Goal: Task Accomplishment & Management: Complete application form

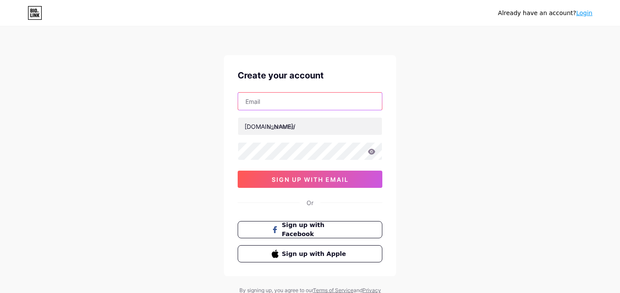
click at [324, 101] on input "text" at bounding box center [310, 100] width 144 height 17
type input "[PERSON_NAME][EMAIL_ADDRESS][DOMAIN_NAME]"
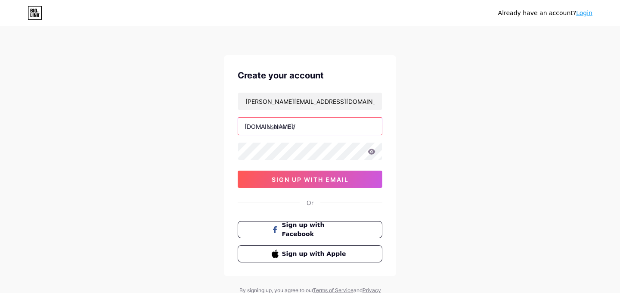
click at [309, 127] on input "text" at bounding box center [310, 125] width 144 height 17
type input "these2hands"
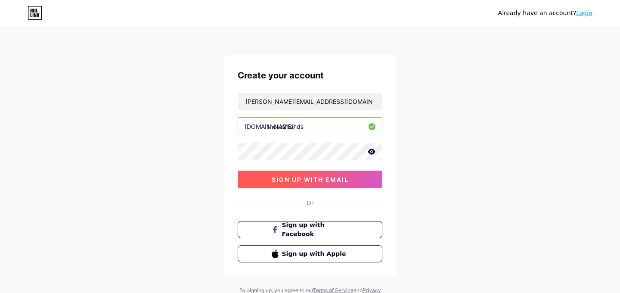
click at [324, 178] on span "sign up with email" at bounding box center [309, 179] width 77 height 7
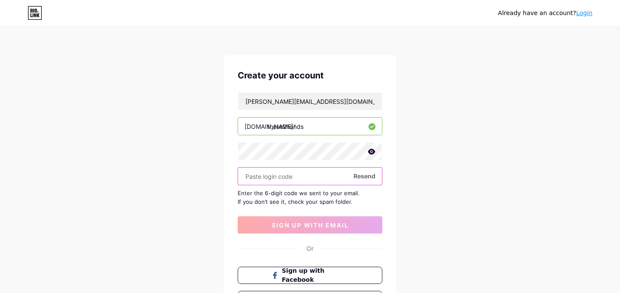
click at [296, 176] on input "text" at bounding box center [310, 175] width 144 height 17
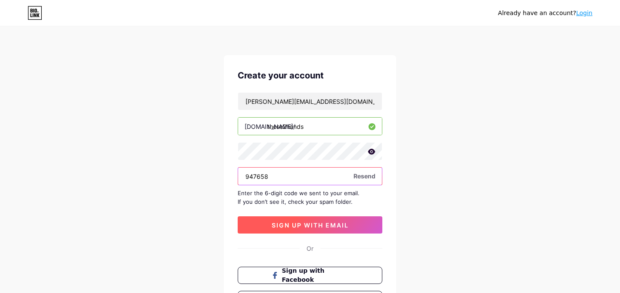
type input "947658"
click at [308, 224] on span "sign up with email" at bounding box center [309, 224] width 77 height 7
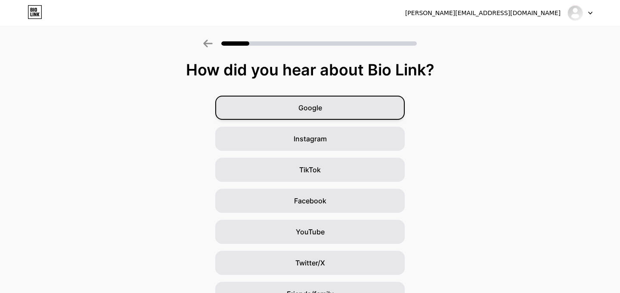
click at [370, 110] on div "Google" at bounding box center [309, 108] width 189 height 24
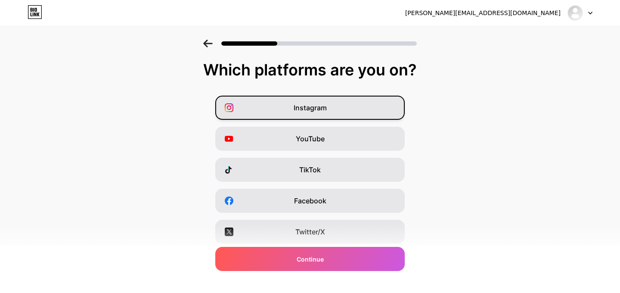
click at [370, 108] on div "Instagram" at bounding box center [309, 108] width 189 height 24
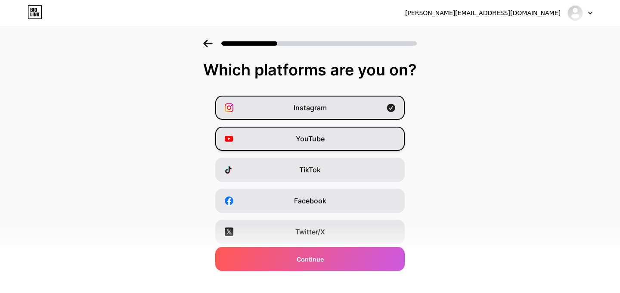
click at [361, 143] on div "YouTube" at bounding box center [309, 138] width 189 height 24
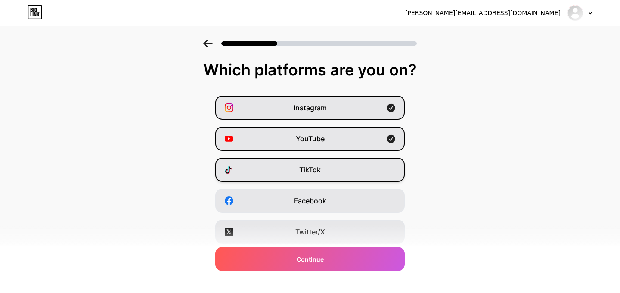
click at [354, 170] on div "TikTok" at bounding box center [309, 169] width 189 height 24
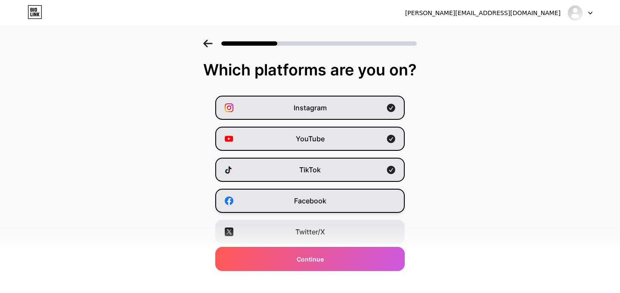
click at [351, 204] on div "Facebook" at bounding box center [309, 200] width 189 height 24
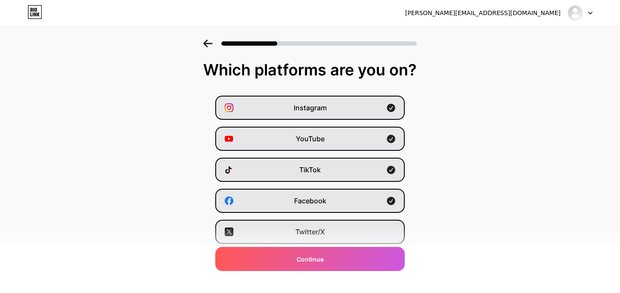
click at [355, 235] on div "Twitter/X" at bounding box center [309, 231] width 189 height 24
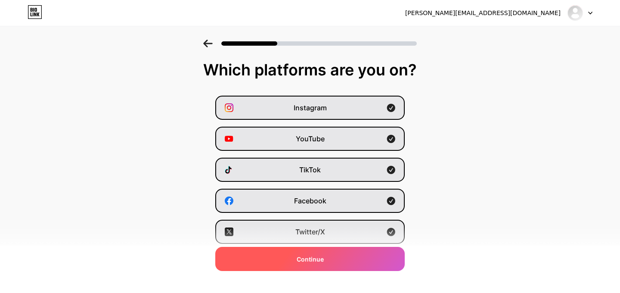
click at [338, 257] on div "Continue" at bounding box center [309, 259] width 189 height 24
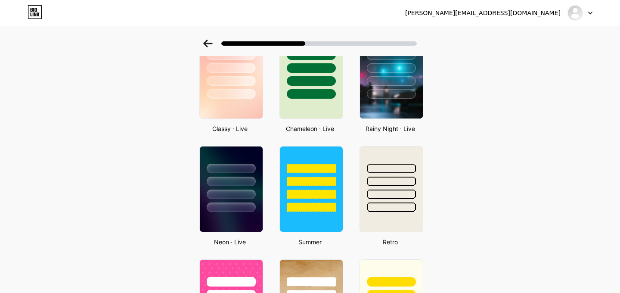
scroll to position [322, 0]
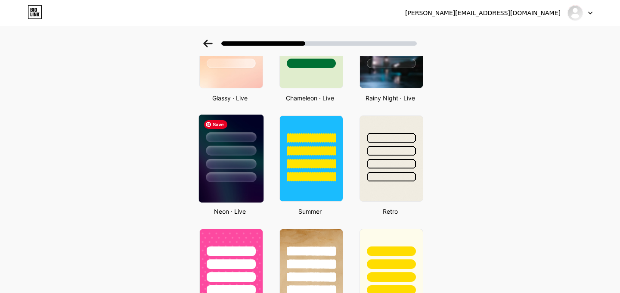
click at [244, 185] on img at bounding box center [231, 158] width 65 height 88
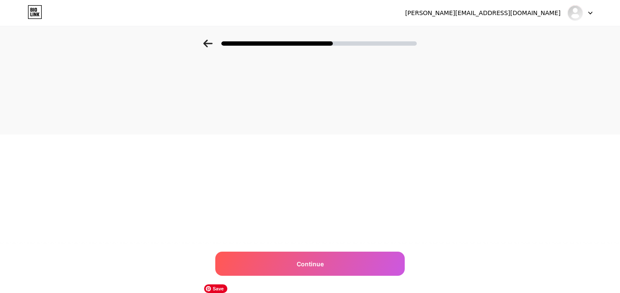
scroll to position [0, 0]
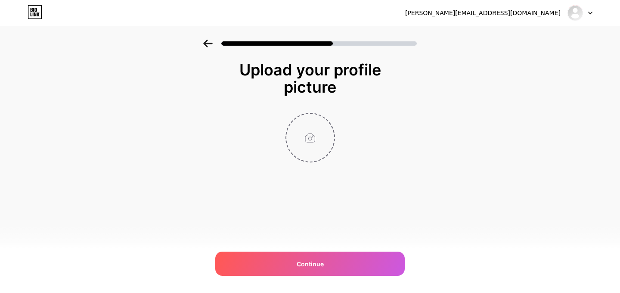
click at [307, 157] on input "file" at bounding box center [310, 138] width 48 height 48
click at [324, 125] on input "file" at bounding box center [310, 138] width 48 height 48
type input "C:\fakepath\Screenshot_20240917_100902_Gallery.jpg"
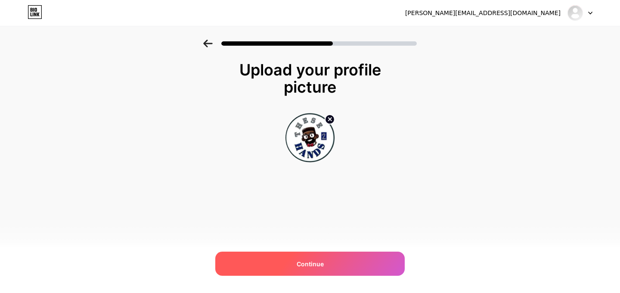
click at [321, 268] on div "Continue" at bounding box center [309, 263] width 189 height 24
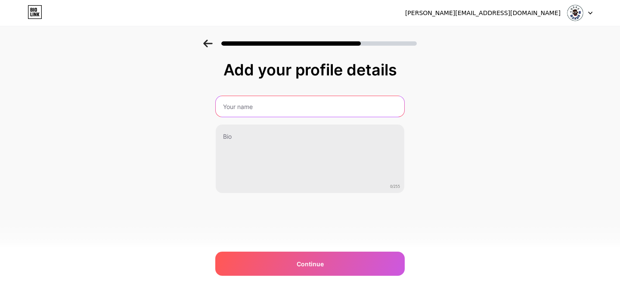
click at [323, 111] on input "text" at bounding box center [310, 106] width 188 height 21
type input "These 2 Hands"
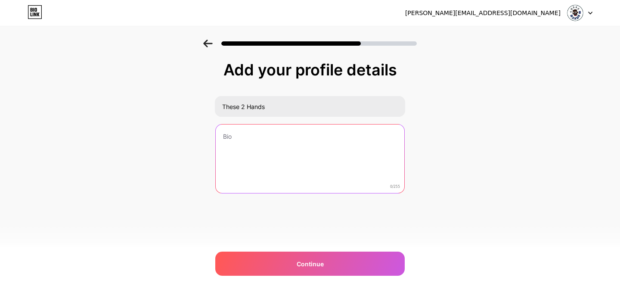
click at [320, 142] on textarea at bounding box center [310, 158] width 188 height 69
type textarea "C"
type textarea "G"
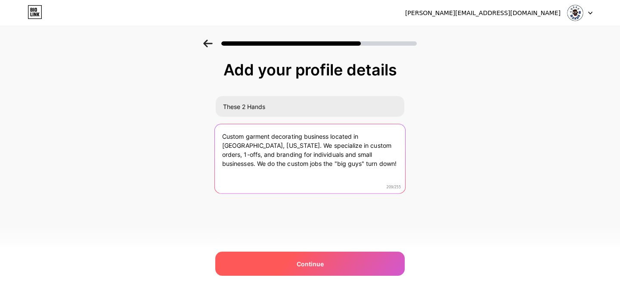
type textarea "Custom garment decorating business located in [GEOGRAPHIC_DATA], [US_STATE]. We…"
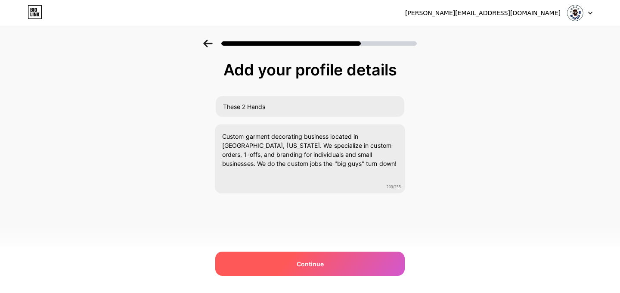
click at [321, 263] on span "Continue" at bounding box center [309, 263] width 27 height 9
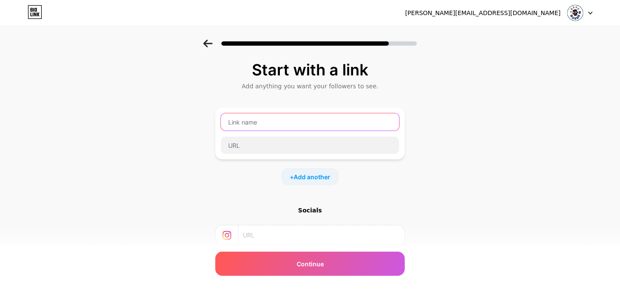
click at [284, 121] on input "text" at bounding box center [310, 121] width 178 height 17
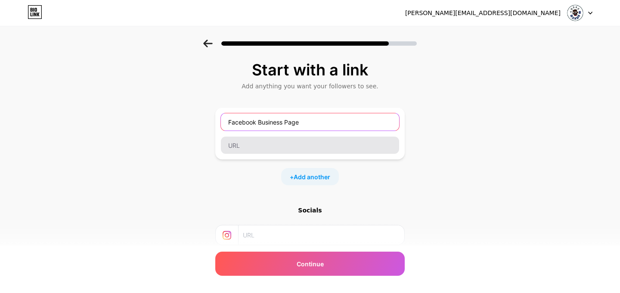
type input "Facebook Business Page"
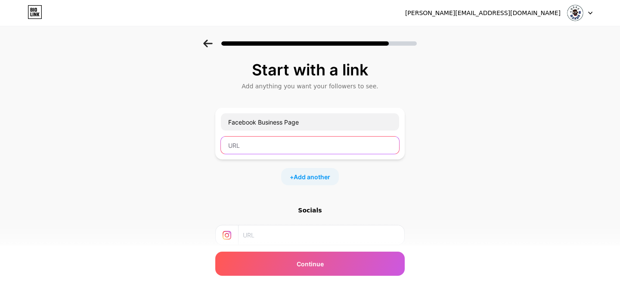
click at [253, 148] on input "text" at bounding box center [310, 144] width 178 height 17
type input "[DOMAIN_NAME][URL]"
click at [275, 238] on input "text" at bounding box center [321, 234] width 156 height 19
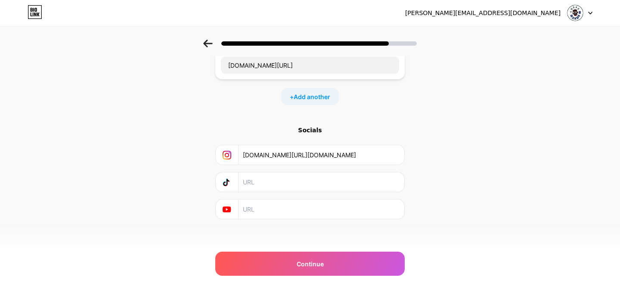
scroll to position [82, 0]
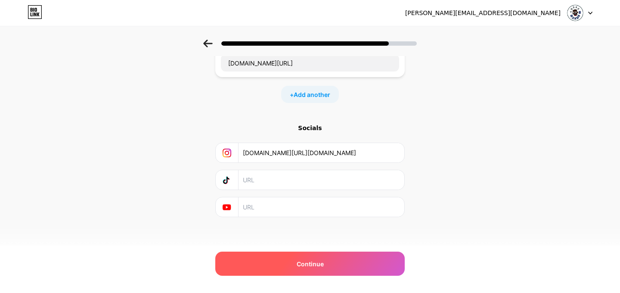
type input "[DOMAIN_NAME][URL][DOMAIN_NAME]"
click at [317, 263] on span "Continue" at bounding box center [309, 263] width 27 height 9
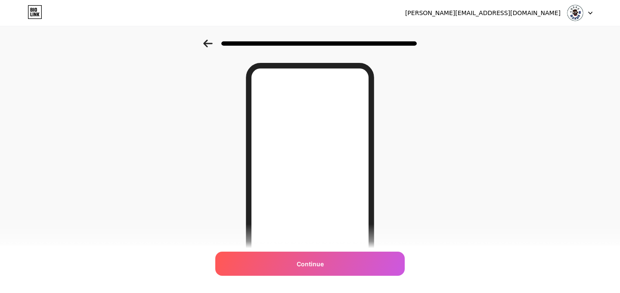
scroll to position [140, 0]
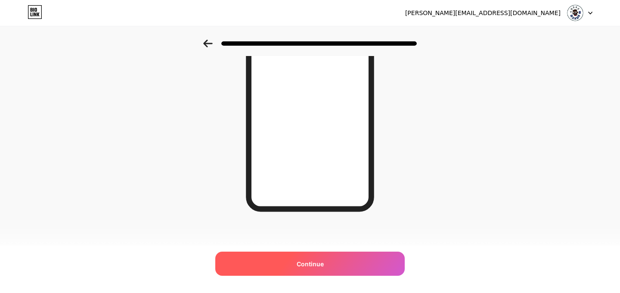
click at [320, 264] on span "Continue" at bounding box center [309, 263] width 27 height 9
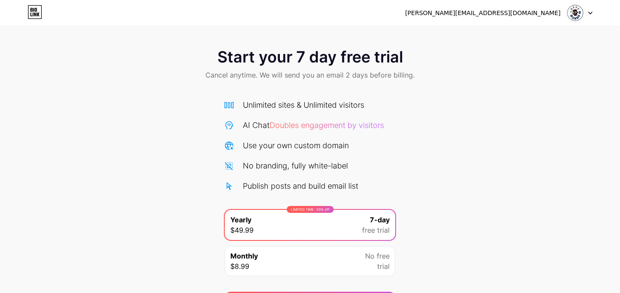
click at [590, 14] on icon at bounding box center [590, 13] width 4 height 3
click at [461, 16] on div "[PERSON_NAME][EMAIL_ADDRESS][DOMAIN_NAME] Logout" at bounding box center [310, 12] width 620 height 15
click at [526, 15] on div "[PERSON_NAME][EMAIL_ADDRESS][DOMAIN_NAME]" at bounding box center [482, 13] width 155 height 9
click at [579, 12] on img at bounding box center [575, 13] width 16 height 16
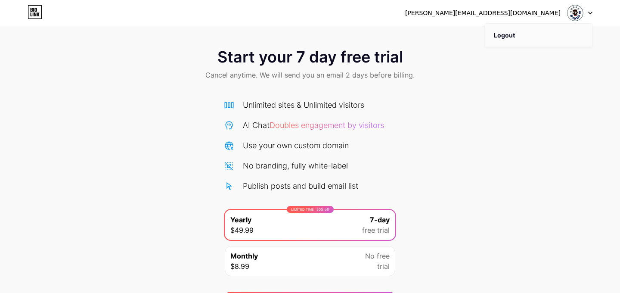
click at [515, 39] on li "Logout" at bounding box center [538, 35] width 107 height 23
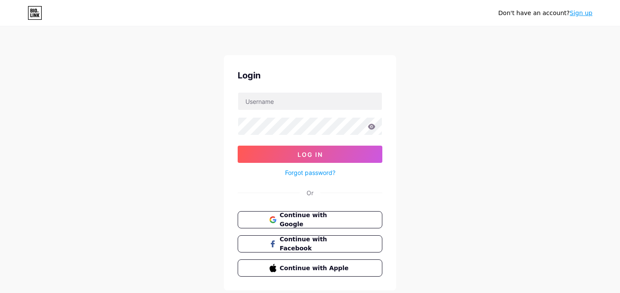
click at [39, 14] on icon at bounding box center [38, 15] width 3 height 4
